Goal: Transaction & Acquisition: Purchase product/service

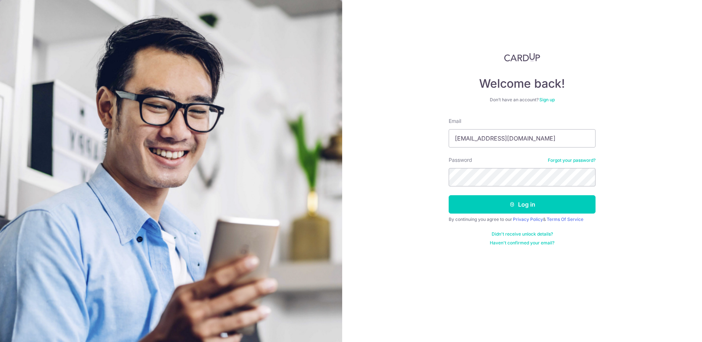
type input "[EMAIL_ADDRESS][DOMAIN_NAME]"
click at [527, 206] on button "Log in" at bounding box center [522, 204] width 147 height 18
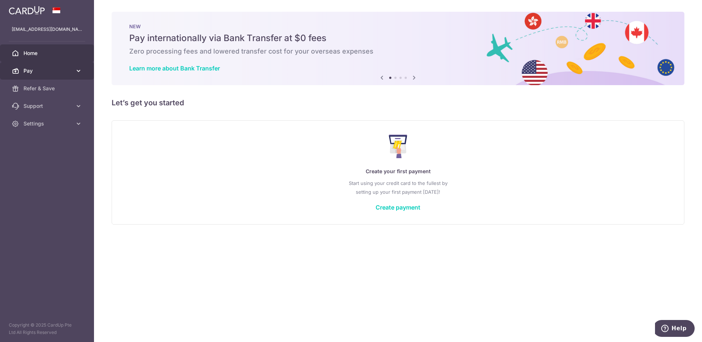
click at [48, 69] on span "Pay" at bounding box center [48, 70] width 48 height 7
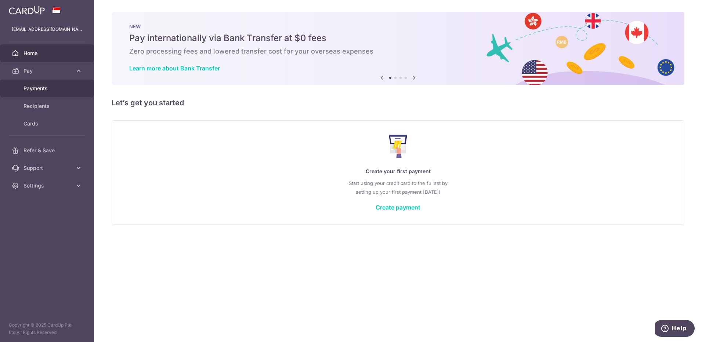
click at [45, 86] on span "Payments" at bounding box center [48, 88] width 48 height 7
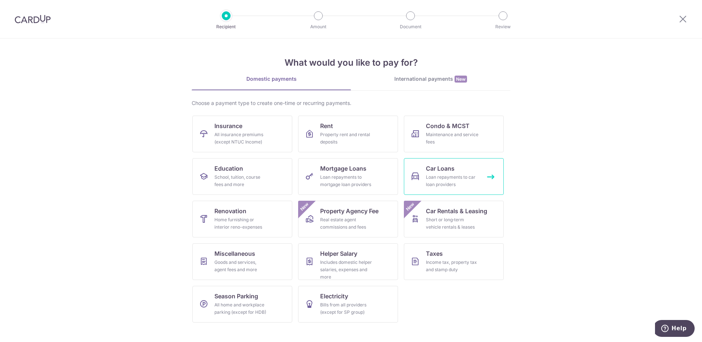
click at [451, 177] on div "Loan repayments to car loan providers" at bounding box center [452, 181] width 53 height 15
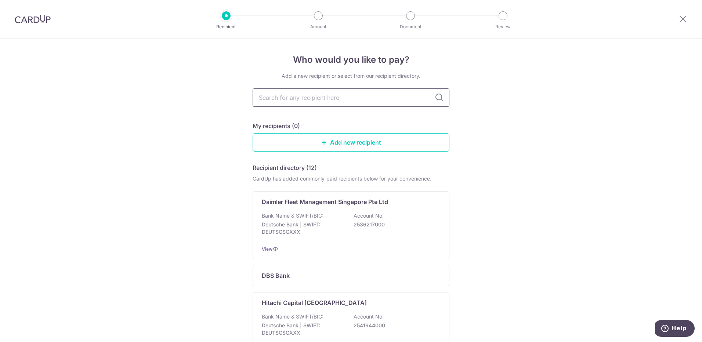
click at [376, 100] on input "text" at bounding box center [351, 98] width 197 height 18
type input "swee"
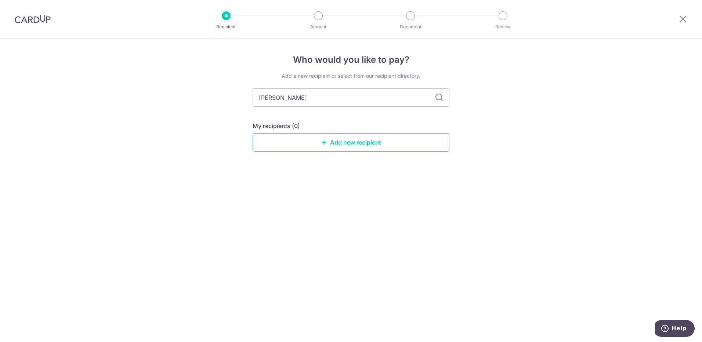
type input "swee seng"
click at [439, 98] on icon at bounding box center [439, 97] width 9 height 9
click at [362, 141] on link "Add new recipient" at bounding box center [351, 142] width 197 height 18
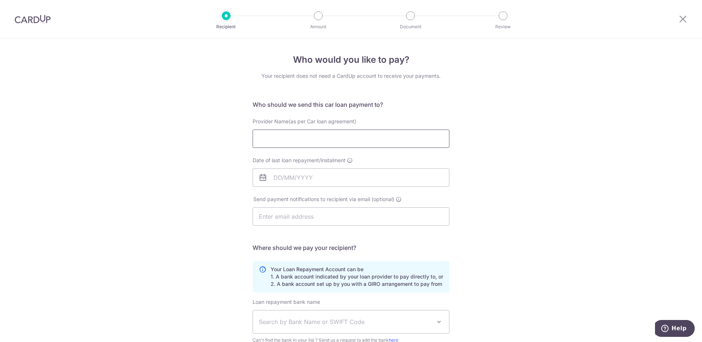
click at [336, 144] on input "Provider Name(as per Car loan agreement)" at bounding box center [351, 139] width 197 height 18
type input "swee"
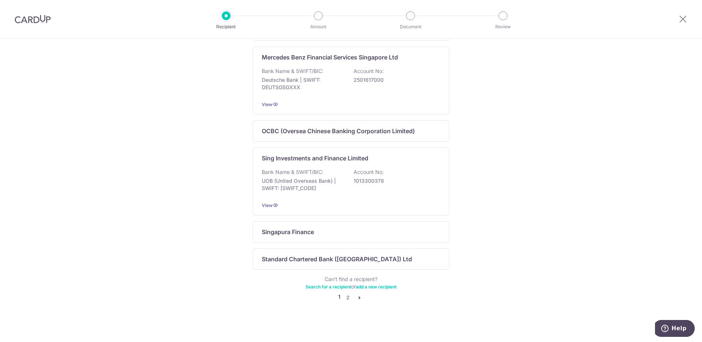
scroll to position [424, 0]
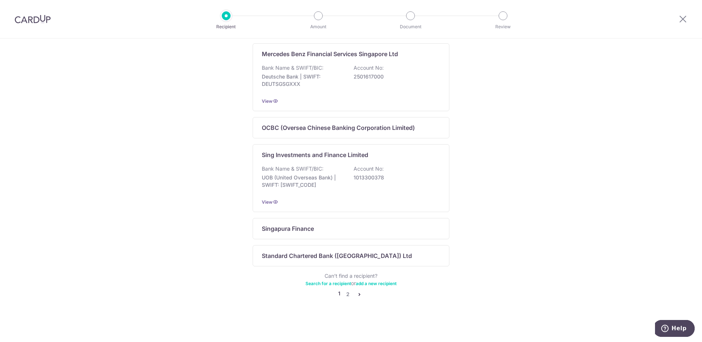
click at [357, 293] on icon "pager" at bounding box center [360, 295] width 6 height 6
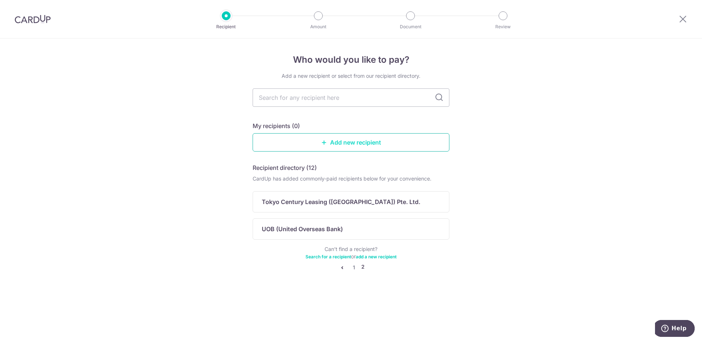
click at [331, 142] on link "Add new recipient" at bounding box center [351, 142] width 197 height 18
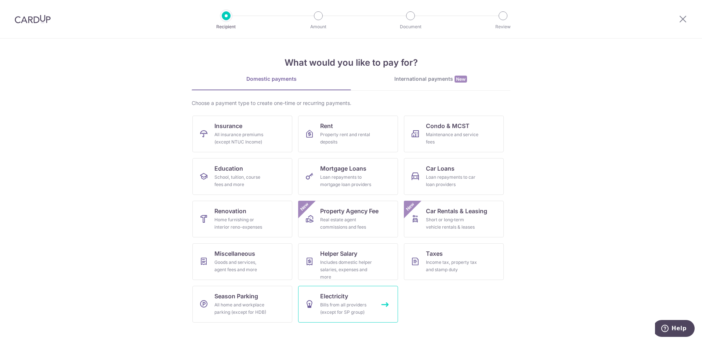
click at [360, 308] on div "Bills from all providers (except for SP group)" at bounding box center [346, 309] width 53 height 15
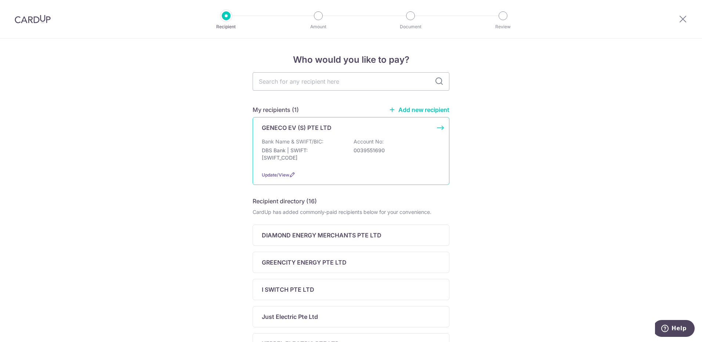
click at [324, 151] on p "DBS Bank | SWIFT: [SWIFT_CODE]" at bounding box center [303, 154] width 82 height 15
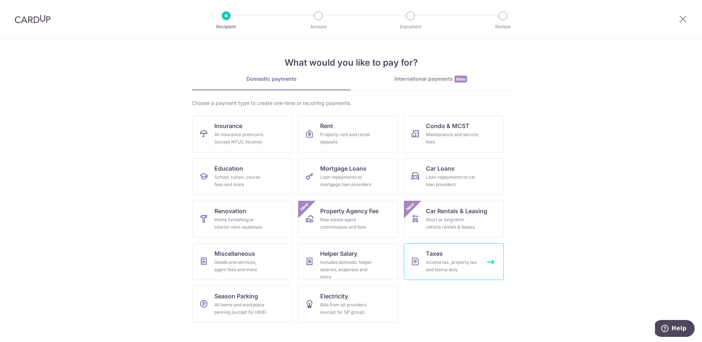
click at [445, 267] on div "Income tax, property tax and stamp duty" at bounding box center [452, 266] width 53 height 15
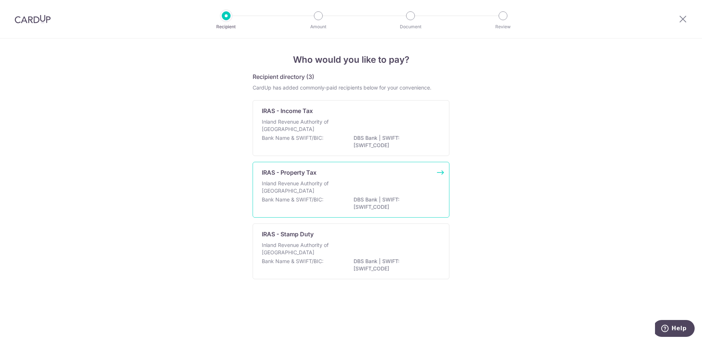
click at [388, 193] on div "Inland Revenue Authority of Singapore" at bounding box center [351, 188] width 178 height 16
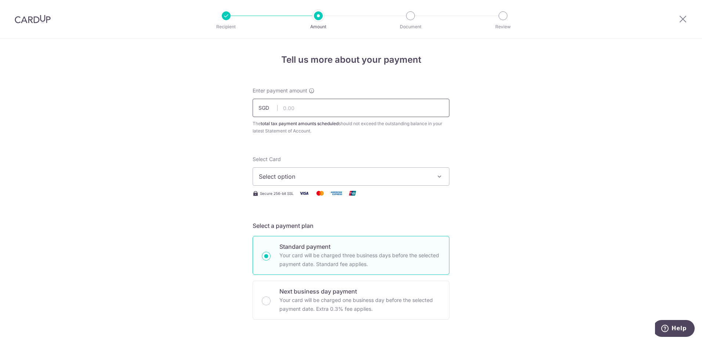
click at [322, 111] on input "text" at bounding box center [351, 108] width 197 height 18
click at [304, 113] on input "text" at bounding box center [351, 108] width 197 height 18
type input "1,472.57"
click at [349, 178] on span "Select option" at bounding box center [344, 176] width 171 height 9
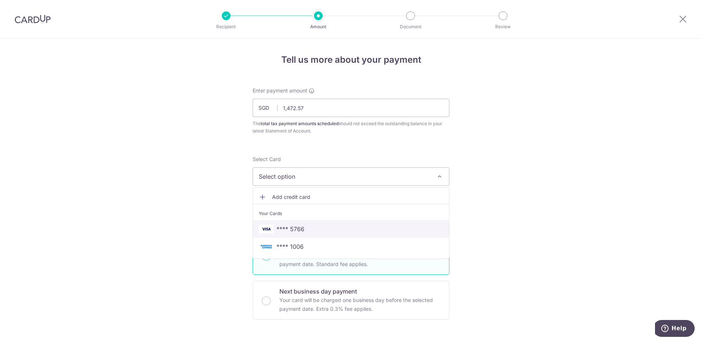
click at [305, 229] on span "**** 5766" at bounding box center [351, 229] width 184 height 9
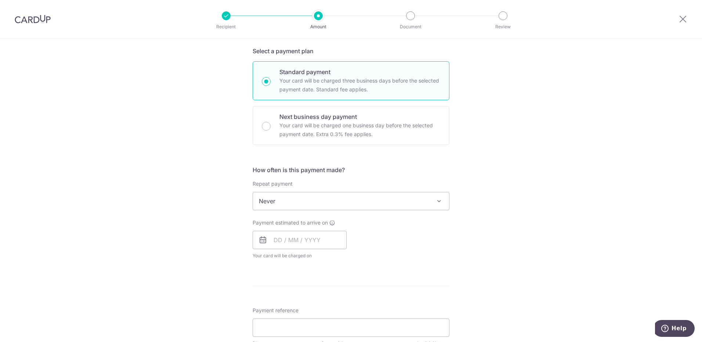
scroll to position [184, 0]
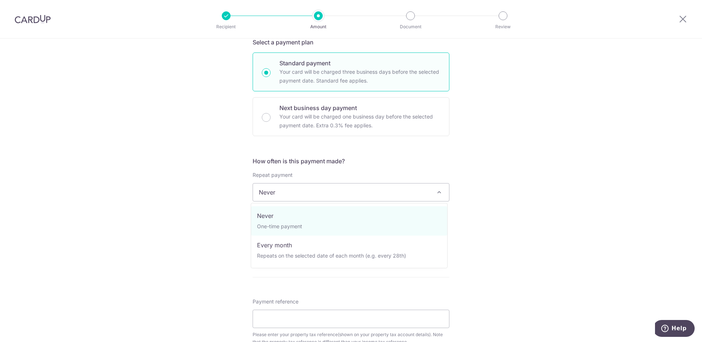
click at [424, 194] on span "Never" at bounding box center [351, 193] width 196 height 18
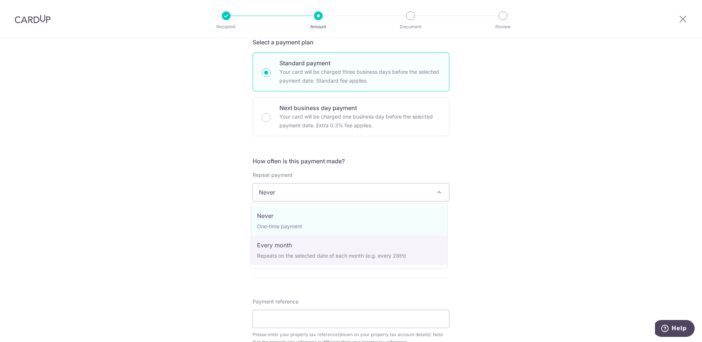
select select "3"
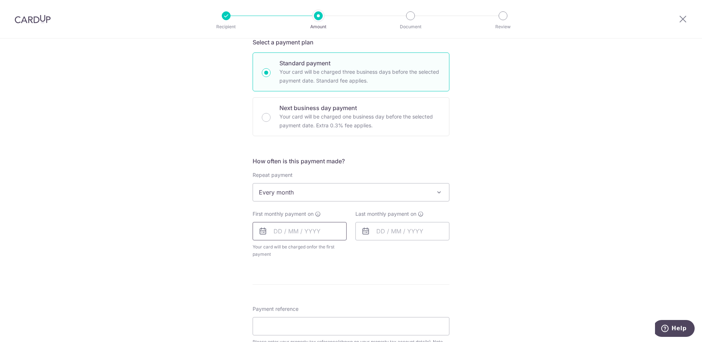
click at [320, 233] on input "text" at bounding box center [300, 231] width 94 height 18
click at [338, 284] on table "Sun Mon Tue Wed Thu Fri Sat 1 2 3 4 5 6 7 8 9 10 11 12 13 14 15 16 17 18 19 20 …" at bounding box center [311, 306] width 103 height 88
click at [340, 283] on table "Sun Mon Tue Wed Thu Fri Sat 1 2 3 4 5 6 7 8 9 10 11 12 13 14 15 16 17 18 19 20 …" at bounding box center [311, 306] width 103 height 88
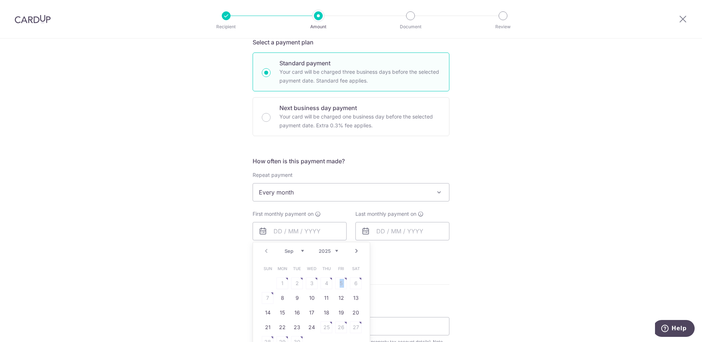
click at [340, 283] on table "Sun Mon Tue Wed Thu Fri Sat 1 2 3 4 5 6 7 8 9 10 11 12 13 14 15 16 17 18 19 20 …" at bounding box center [311, 306] width 103 height 88
click at [338, 283] on table "Sun Mon Tue Wed Thu Fri Sat 1 2 3 4 5 6 7 8 9 10 11 12 13 14 15 16 17 18 19 20 …" at bounding box center [311, 306] width 103 height 88
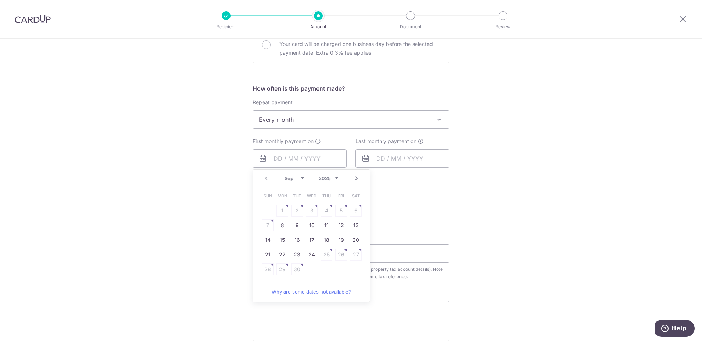
scroll to position [257, 0]
click at [344, 293] on link "Why are some dates not available?" at bounding box center [311, 291] width 99 height 15
click at [281, 225] on link "8" at bounding box center [283, 225] width 12 height 12
type input "08/09/2025"
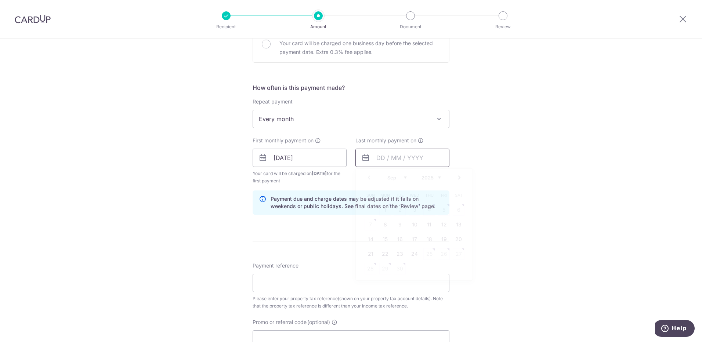
click at [415, 159] on input "text" at bounding box center [403, 158] width 94 height 18
click at [400, 177] on select "Sep Oct Nov Dec" at bounding box center [396, 178] width 19 height 6
click at [526, 136] on div "Tell us more about your payment Enter payment amount SGD 1,472.57 1472.57 The t…" at bounding box center [351, 141] width 702 height 720
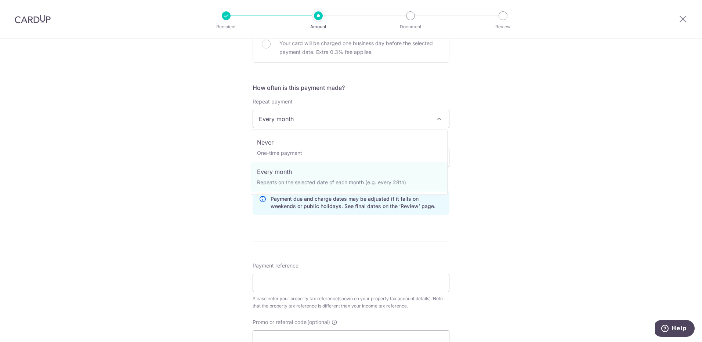
click at [389, 118] on span "Every month" at bounding box center [351, 119] width 196 height 18
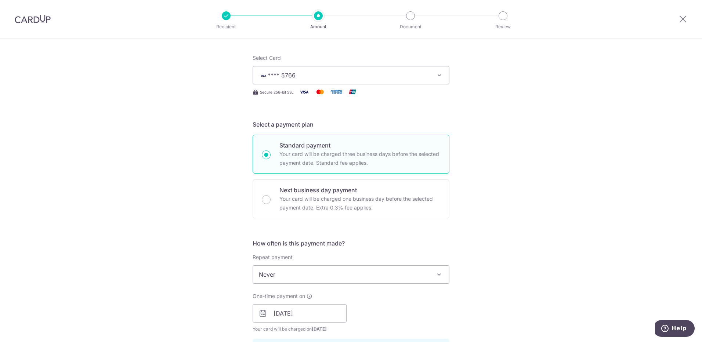
scroll to position [147, 0]
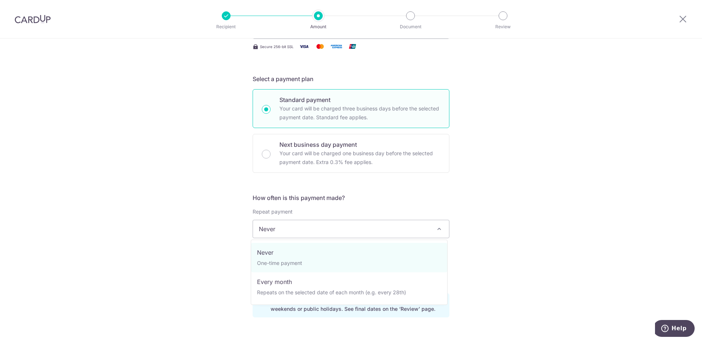
click at [411, 224] on span "Never" at bounding box center [351, 229] width 196 height 18
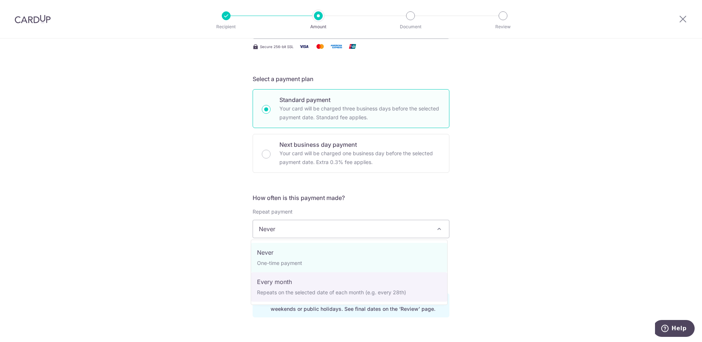
select select "3"
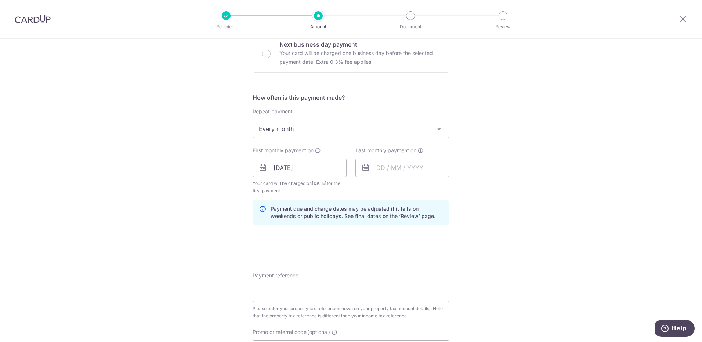
scroll to position [257, 0]
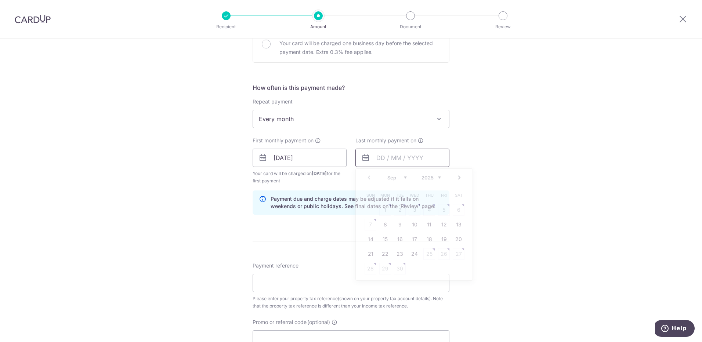
click at [428, 157] on input "text" at bounding box center [403, 158] width 94 height 18
click at [399, 179] on select "Sep Oct Nov Dec" at bounding box center [396, 178] width 19 height 6
click at [385, 224] on link "8" at bounding box center [385, 225] width 12 height 12
type input "08/12/2025"
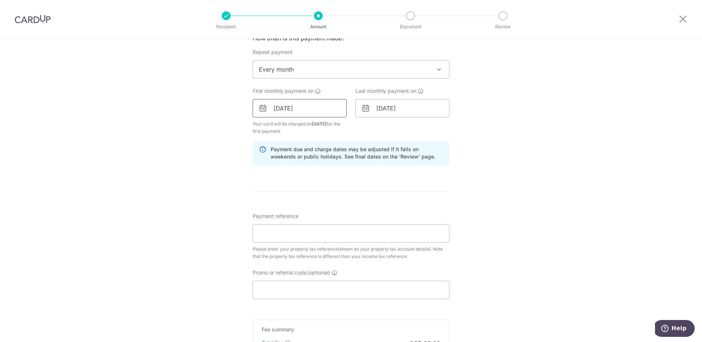
scroll to position [331, 0]
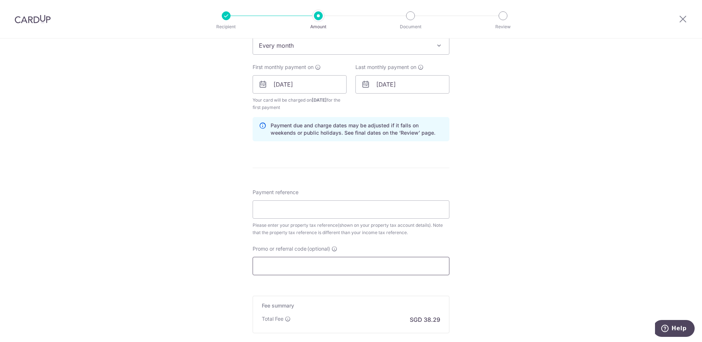
click at [288, 261] on input "Promo or referral code (optional)" at bounding box center [351, 266] width 197 height 18
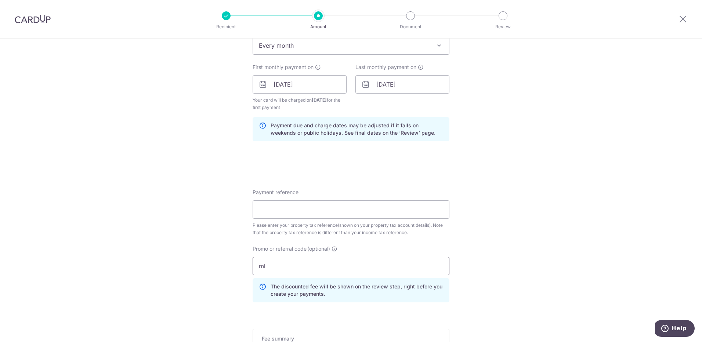
type input "m"
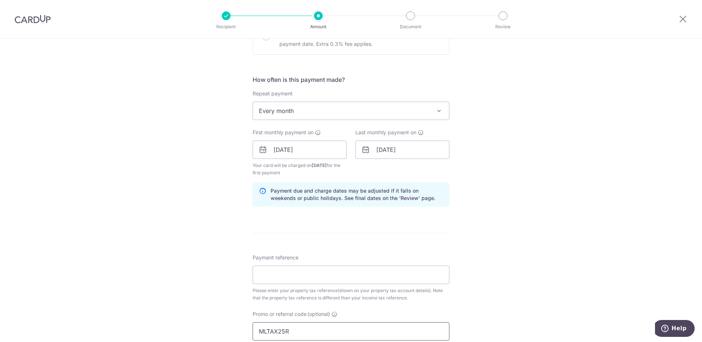
scroll to position [228, 0]
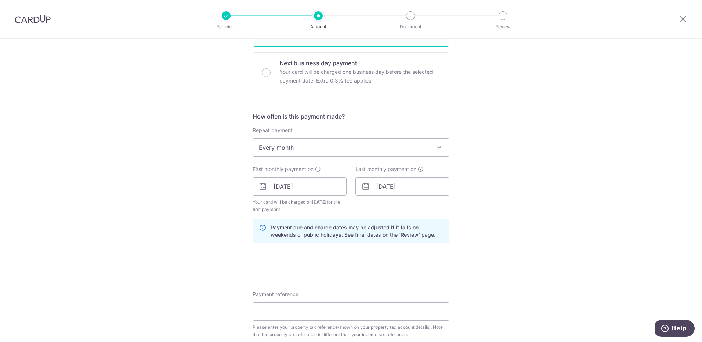
type input "MLTAX25R"
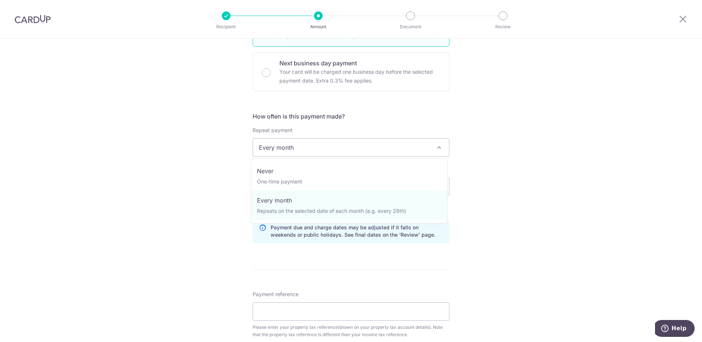
click at [394, 150] on span "Every month" at bounding box center [351, 148] width 196 height 18
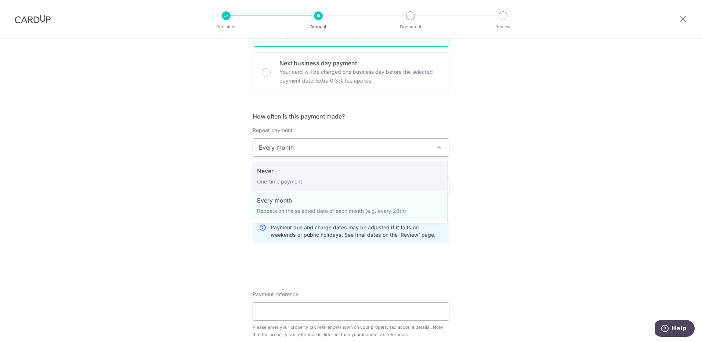
select select "1"
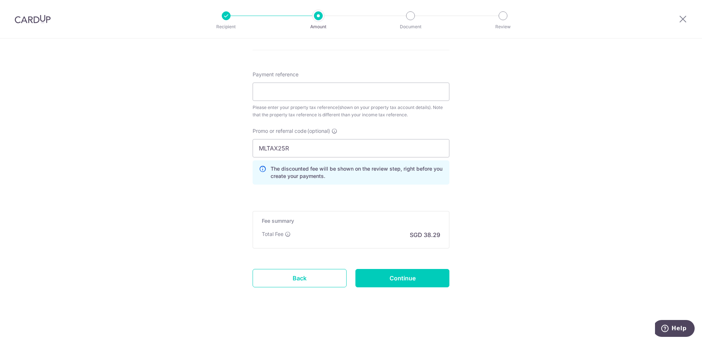
scroll to position [441, 0]
click at [415, 275] on input "Continue" at bounding box center [403, 278] width 94 height 18
type input "Create Schedule"
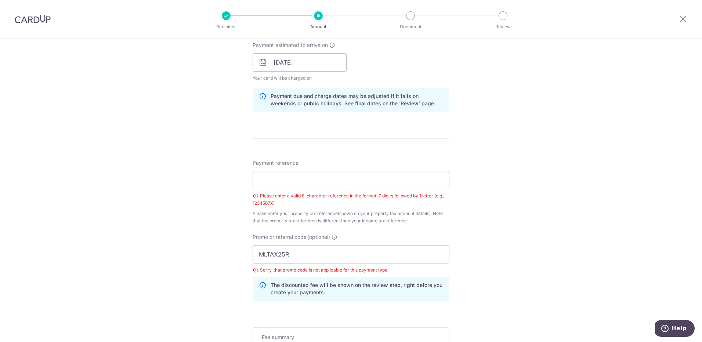
scroll to position [359, 0]
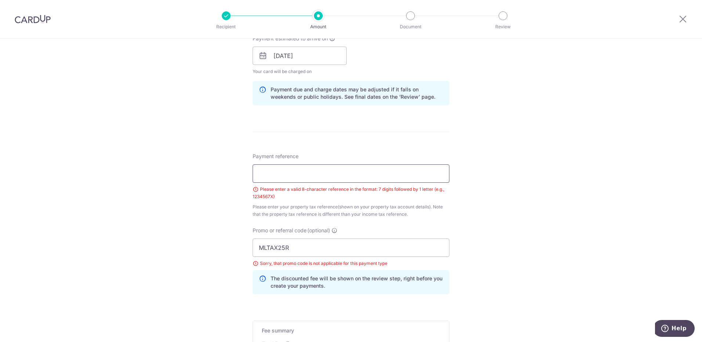
click at [320, 176] on input "Payment reference" at bounding box center [351, 174] width 197 height 18
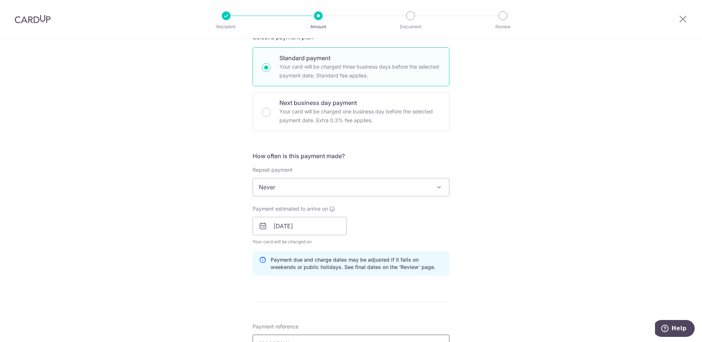
scroll to position [212, 0]
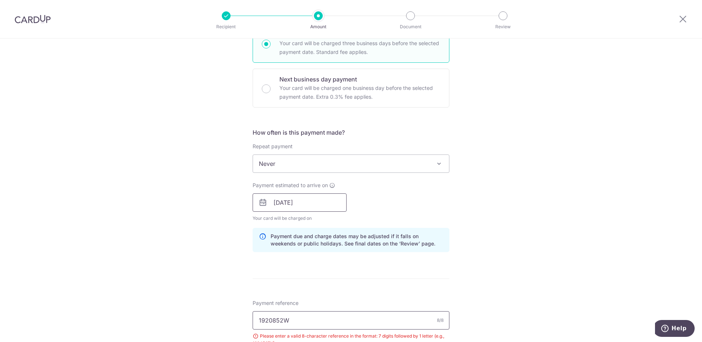
type input "1920852W"
click at [331, 206] on input "[DATE]" at bounding box center [300, 203] width 94 height 18
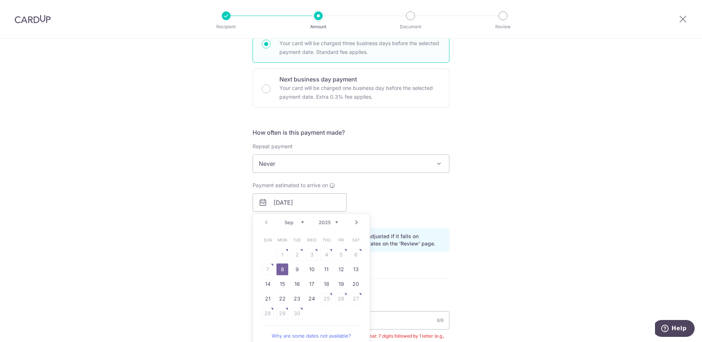
click at [268, 265] on table "Sun Mon Tue Wed Thu Fri Sat 1 2 3 4 5 6 7 8 9 10 11 12 13 14 15 16 17 18 19 20 …" at bounding box center [311, 277] width 103 height 88
drag, startPoint x: 281, startPoint y: 269, endPoint x: 363, endPoint y: 268, distance: 81.5
click at [281, 269] on link "8" at bounding box center [283, 270] width 12 height 12
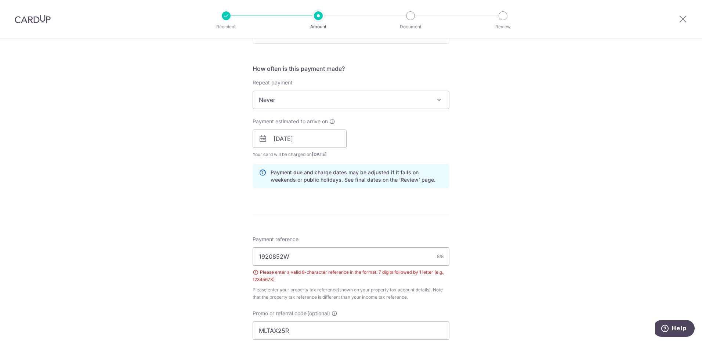
scroll to position [469, 0]
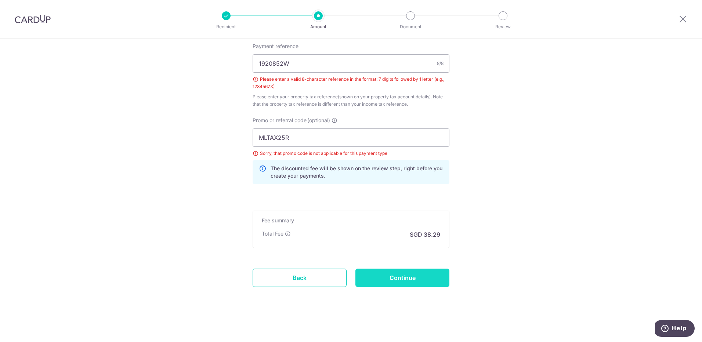
click at [396, 277] on input "Continue" at bounding box center [403, 278] width 94 height 18
type input "Create Schedule"
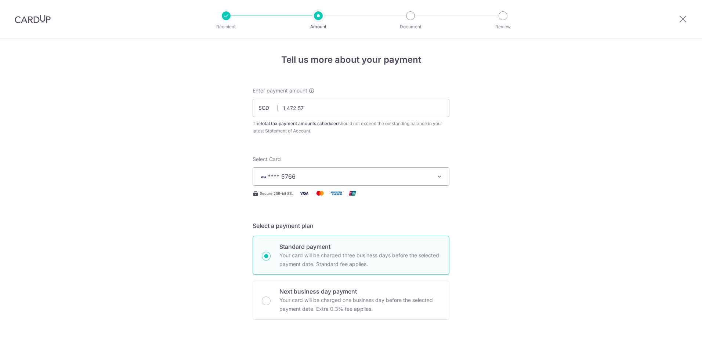
scroll to position [452, 0]
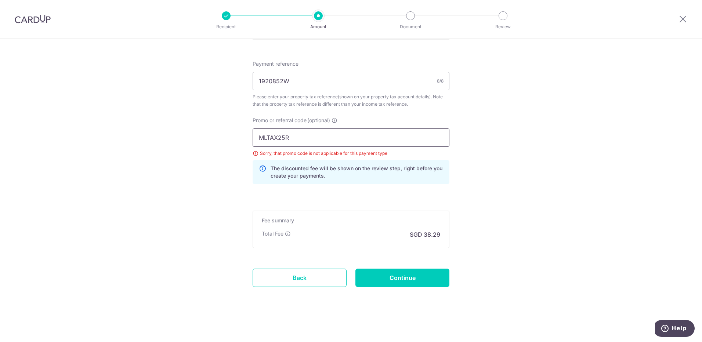
click at [302, 139] on input "MLTAX25R" at bounding box center [351, 138] width 197 height 18
type input "M"
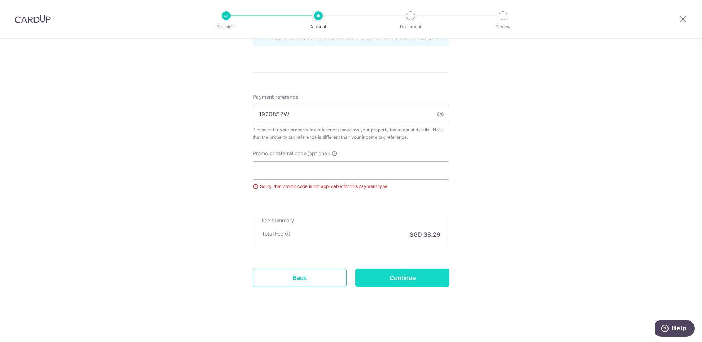
click at [396, 277] on input "Continue" at bounding box center [403, 278] width 94 height 18
type input "Update Schedule"
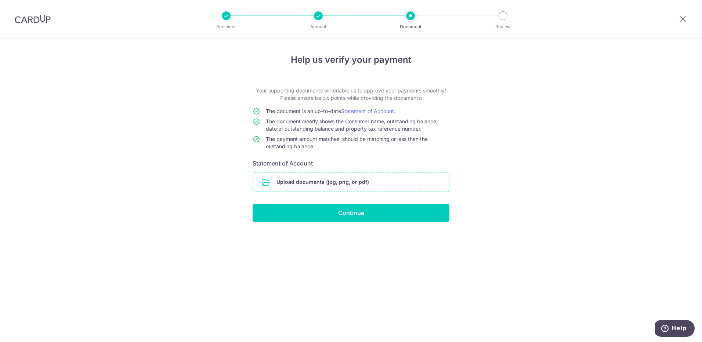
click at [336, 187] on input "file" at bounding box center [351, 182] width 196 height 19
